Goal: Information Seeking & Learning: Check status

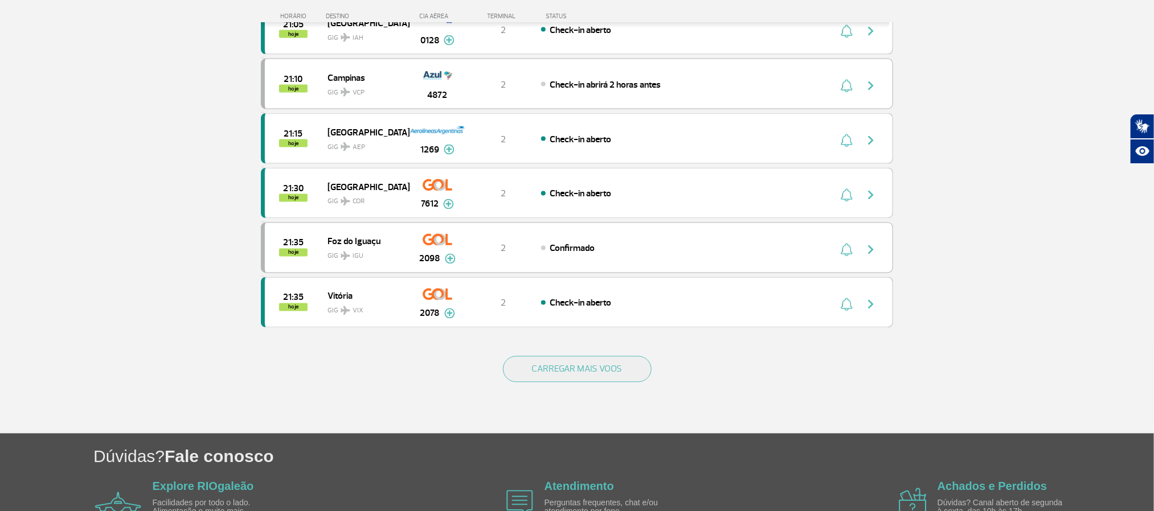
scroll to position [951, 0]
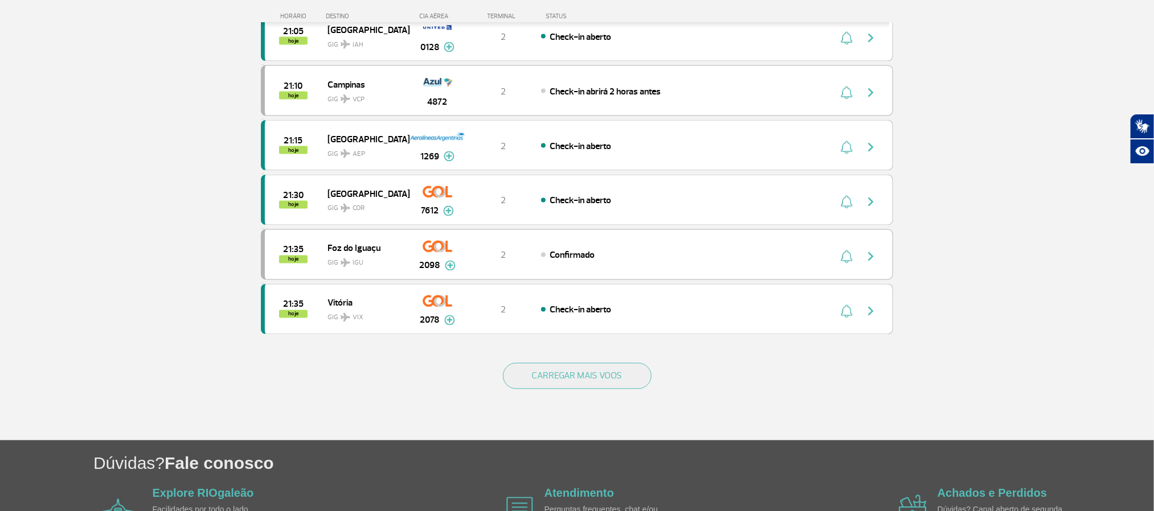
click at [600, 389] on button "CARREGAR MAIS VOOS" at bounding box center [577, 376] width 149 height 26
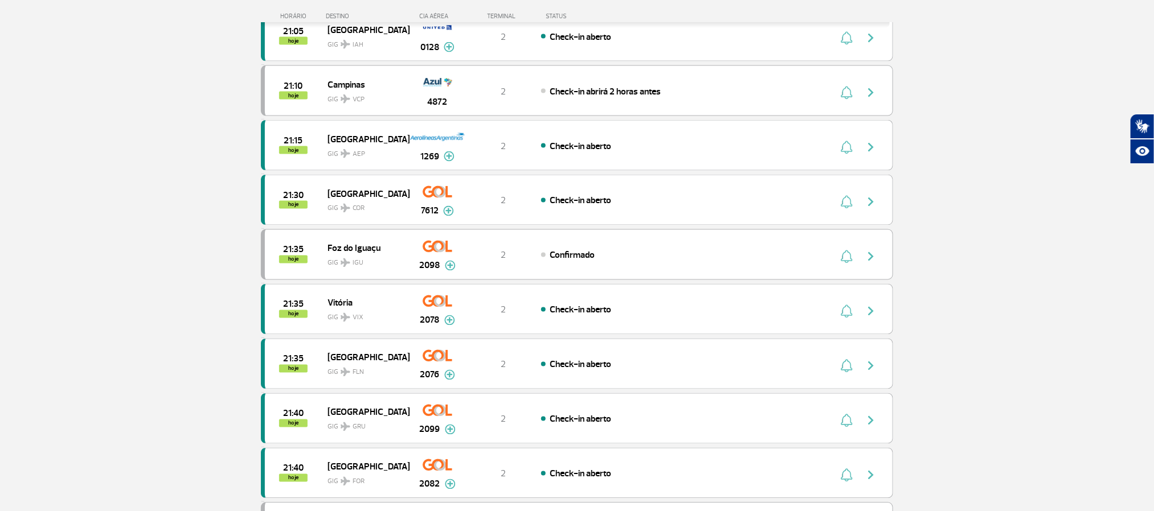
click at [123, 237] on section "Página Inicial > Voos > Painel de Voos Painel de Voos Partidas Chegadas 18:45 1…" at bounding box center [577, 319] width 1154 height 2429
click at [114, 237] on section "Página Inicial > Voos > Painel de Voos Painel de Voos Partidas Chegadas 18:45 1…" at bounding box center [577, 319] width 1154 height 2429
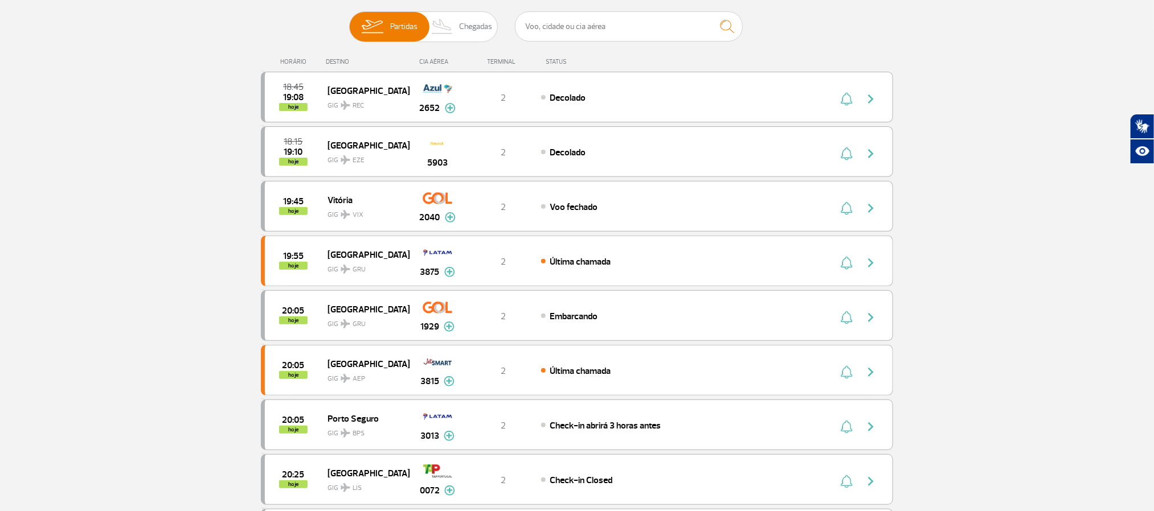
scroll to position [97, 0]
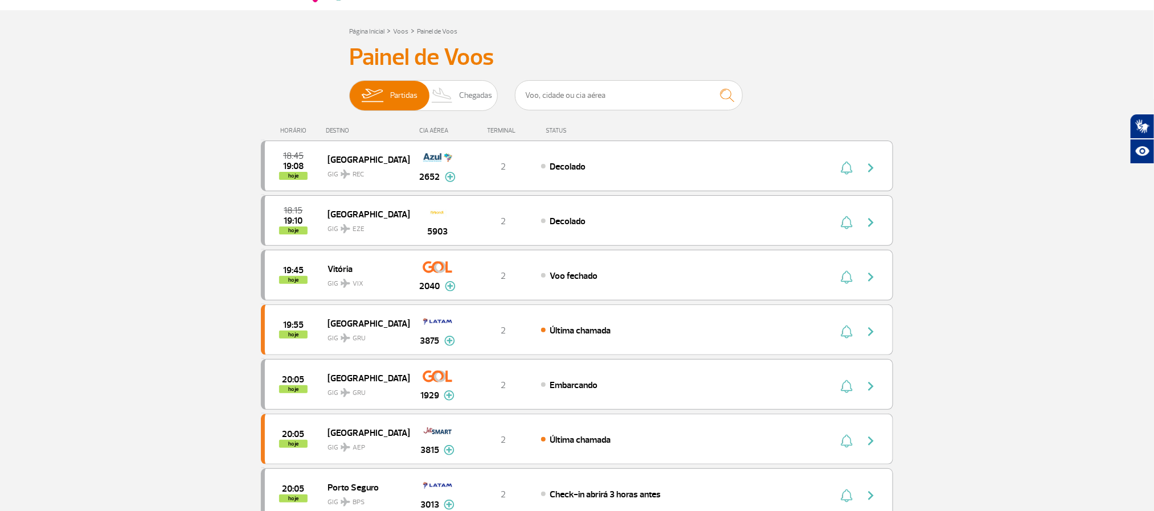
scroll to position [0, 0]
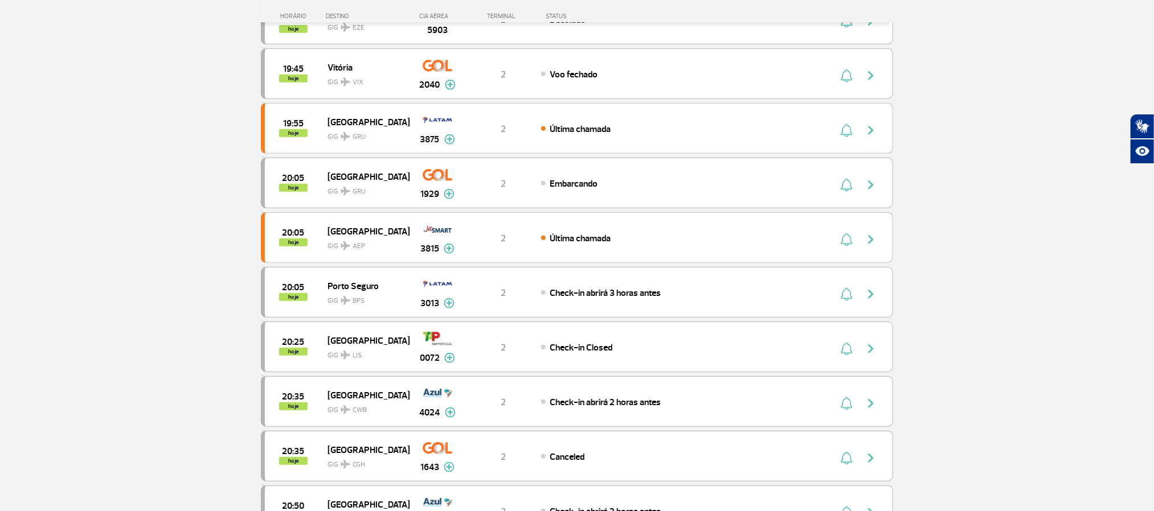
scroll to position [256, 0]
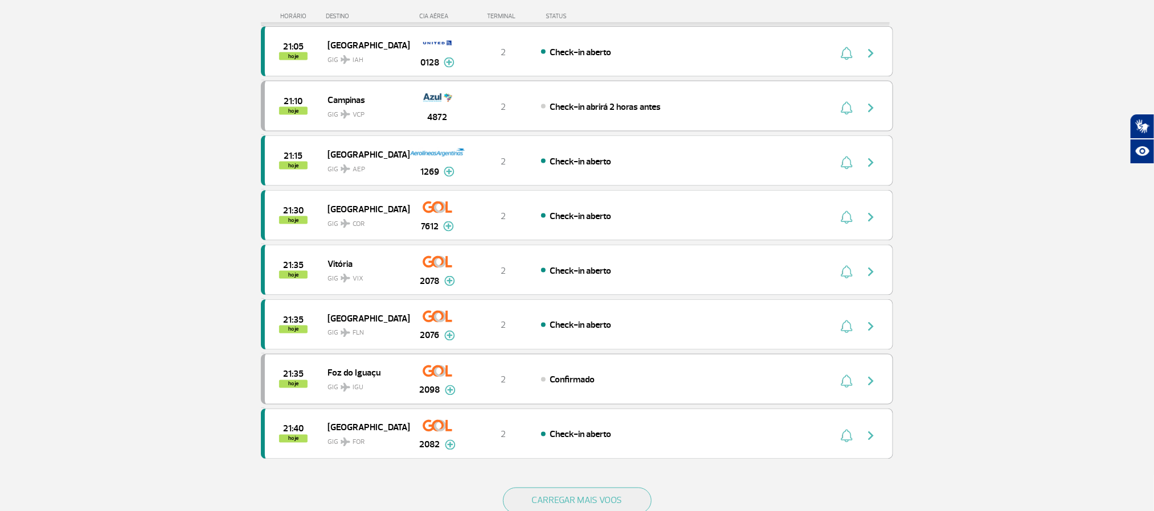
scroll to position [940, 0]
